Goal: Task Accomplishment & Management: Manage account settings

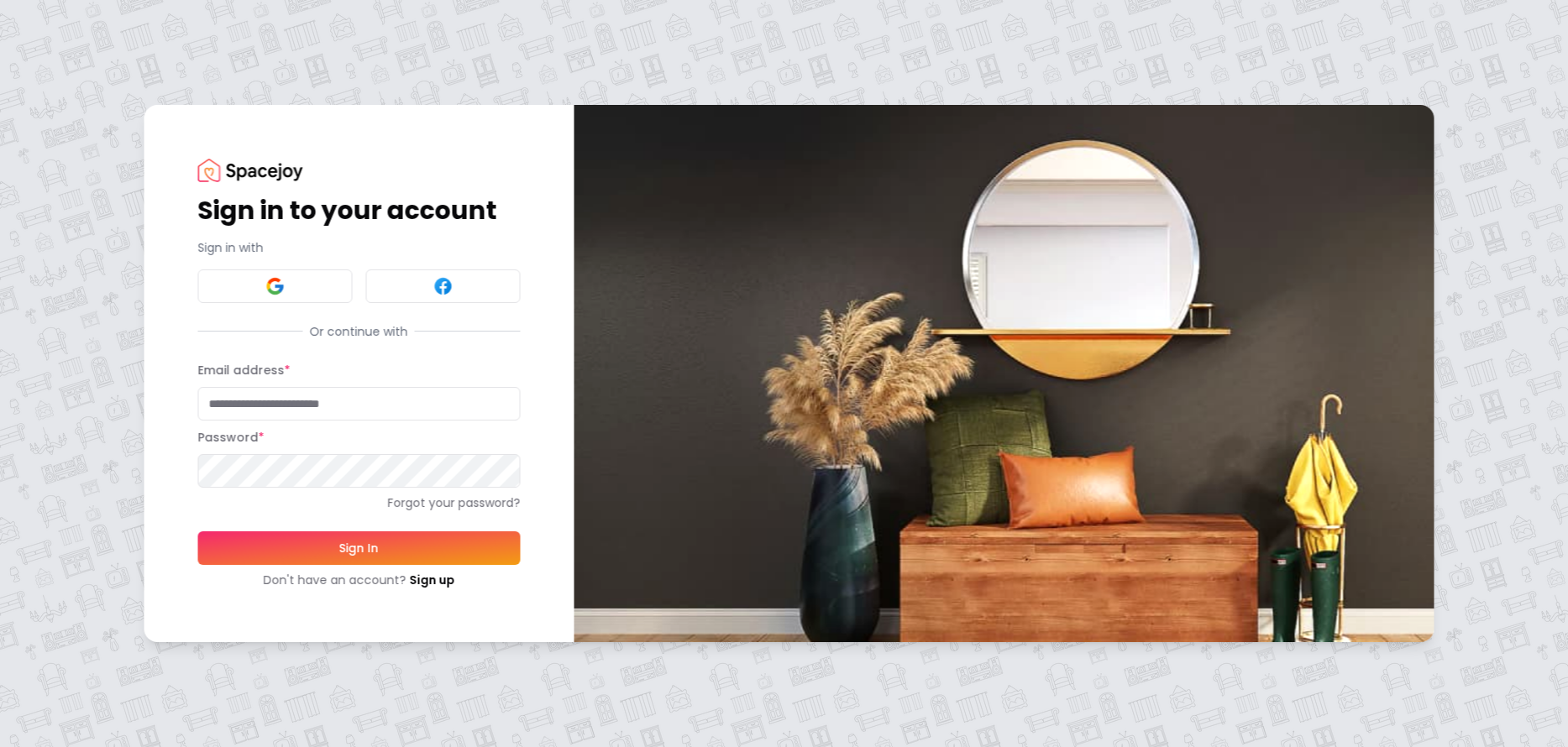
type input "**********"
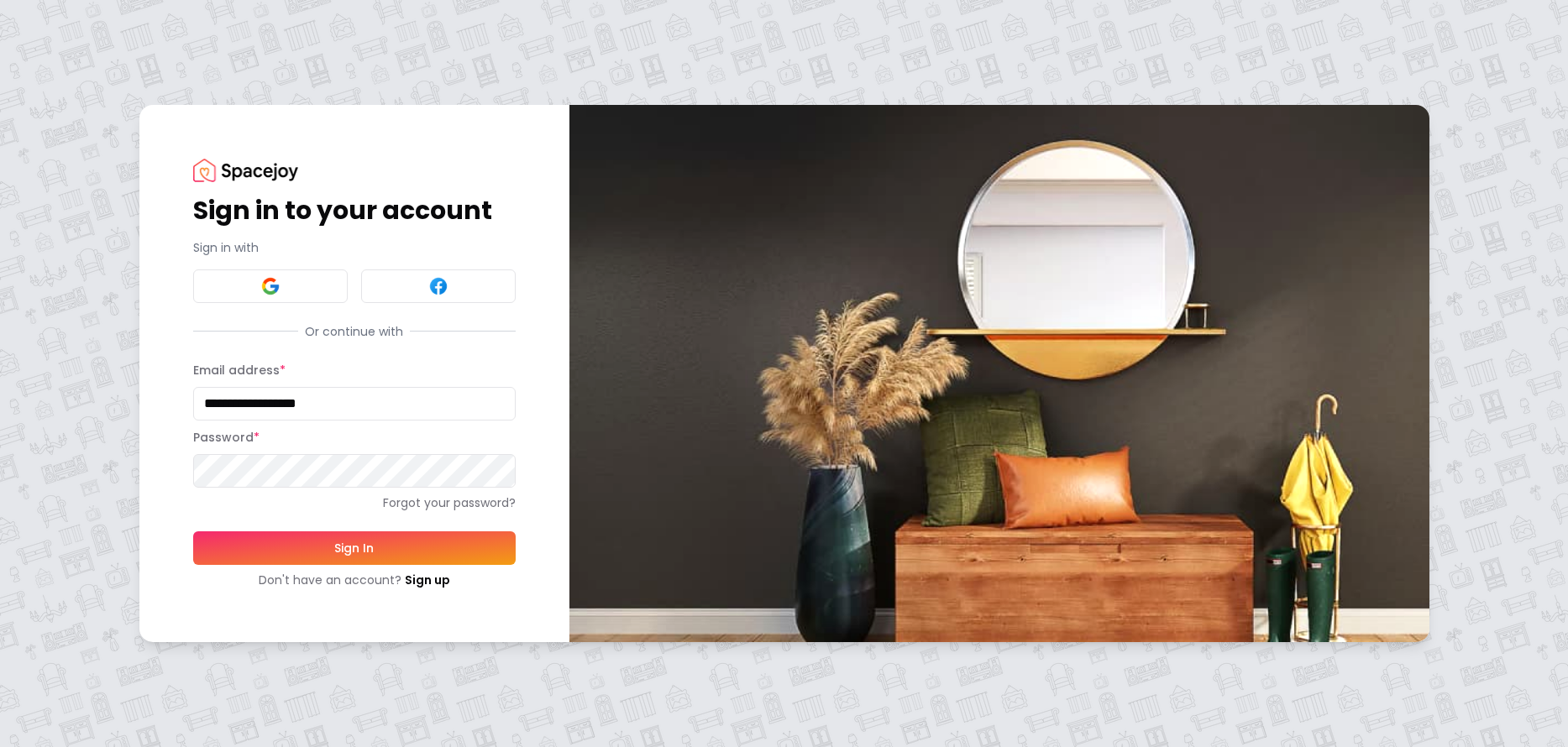
click at [356, 544] on button "Sign In" at bounding box center [354, 549] width 322 height 34
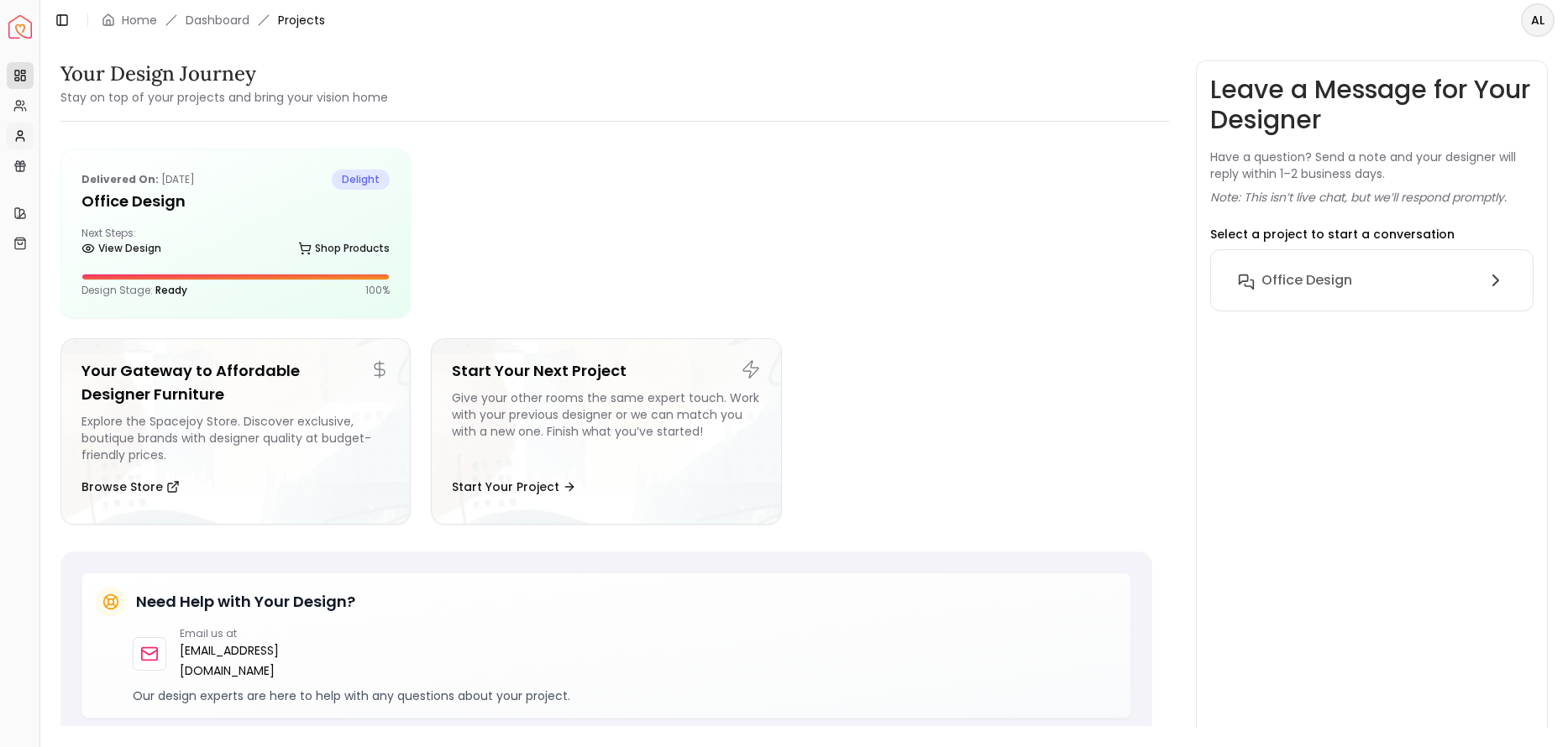
click at [23, 141] on icon at bounding box center [19, 136] width 13 height 13
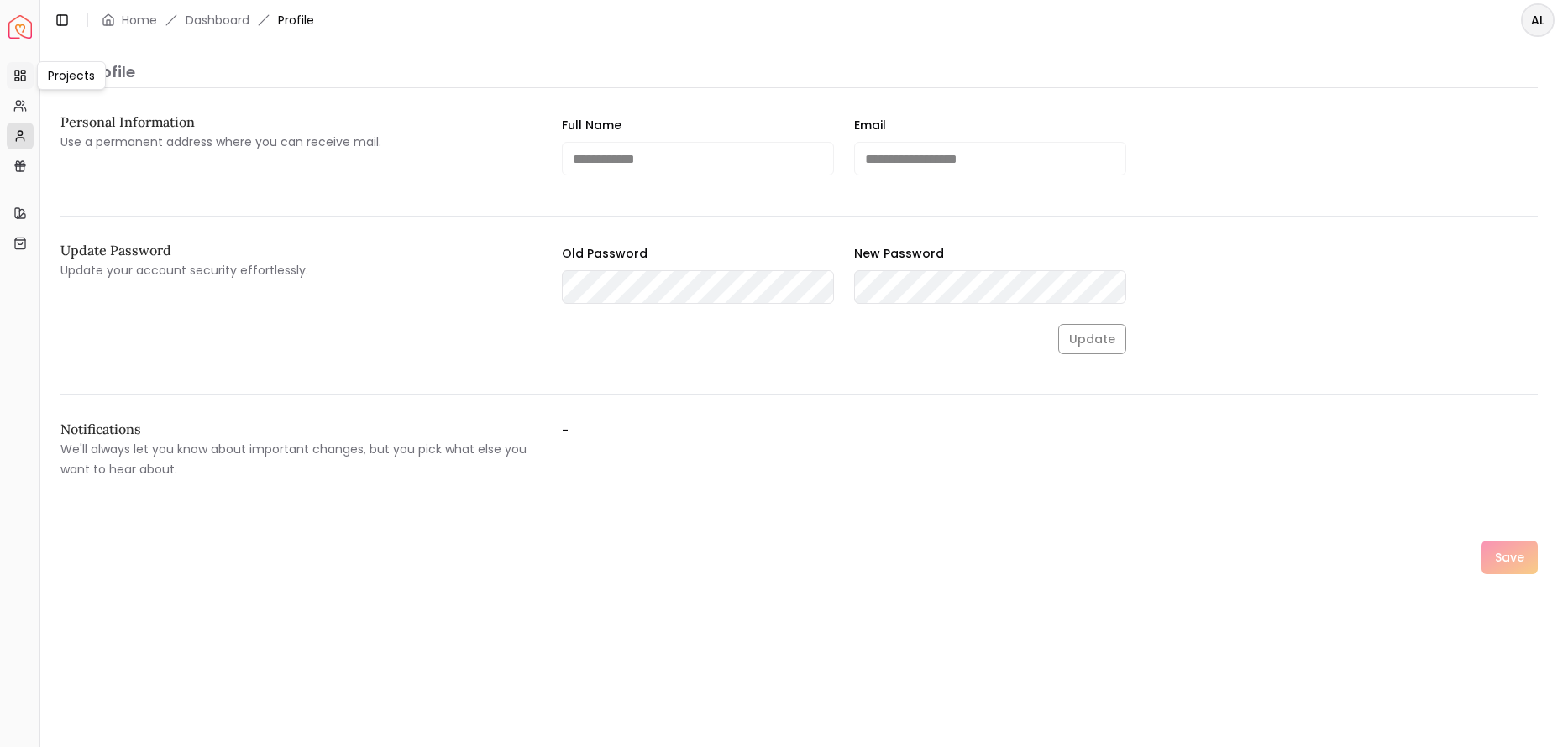
click at [15, 72] on rect at bounding box center [17, 73] width 4 height 5
